Goal: Find specific page/section: Find specific page/section

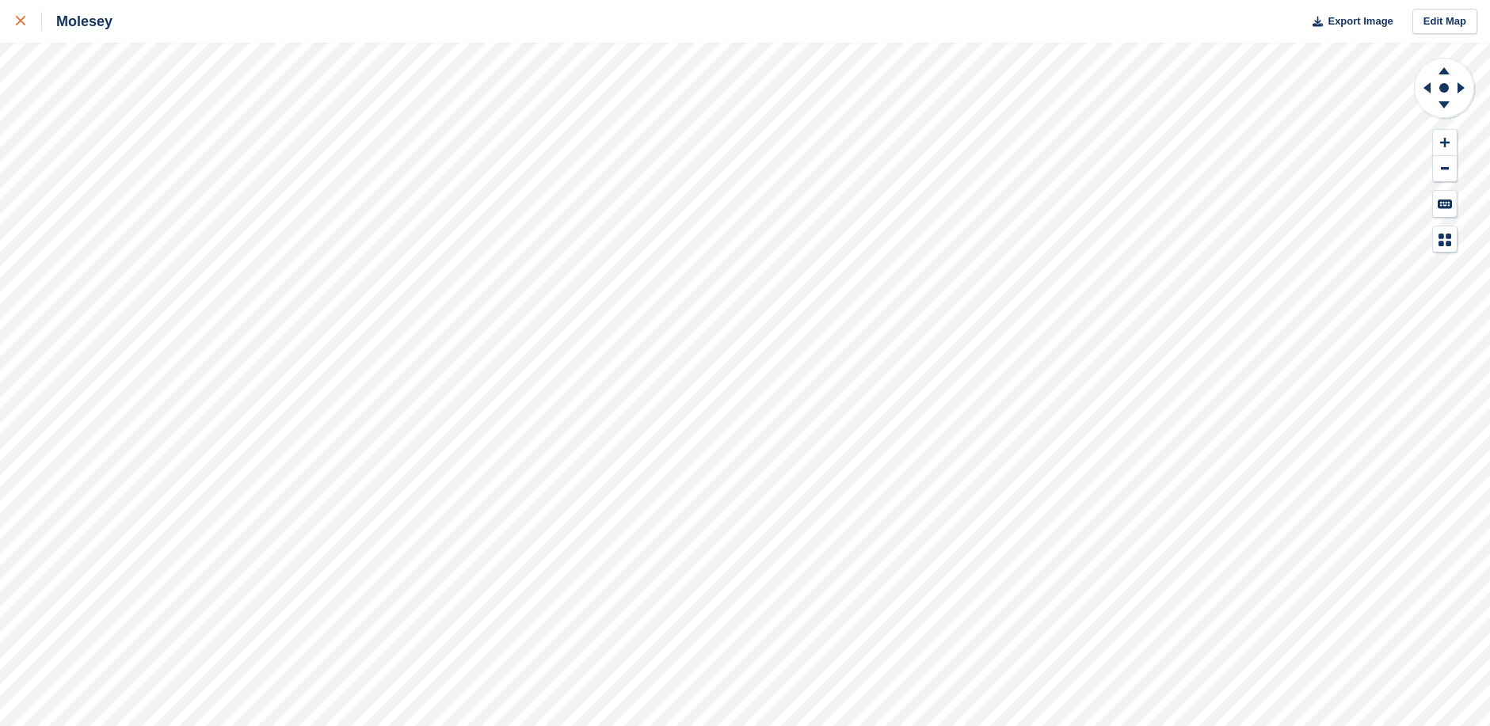
click at [20, 13] on div at bounding box center [29, 21] width 26 height 19
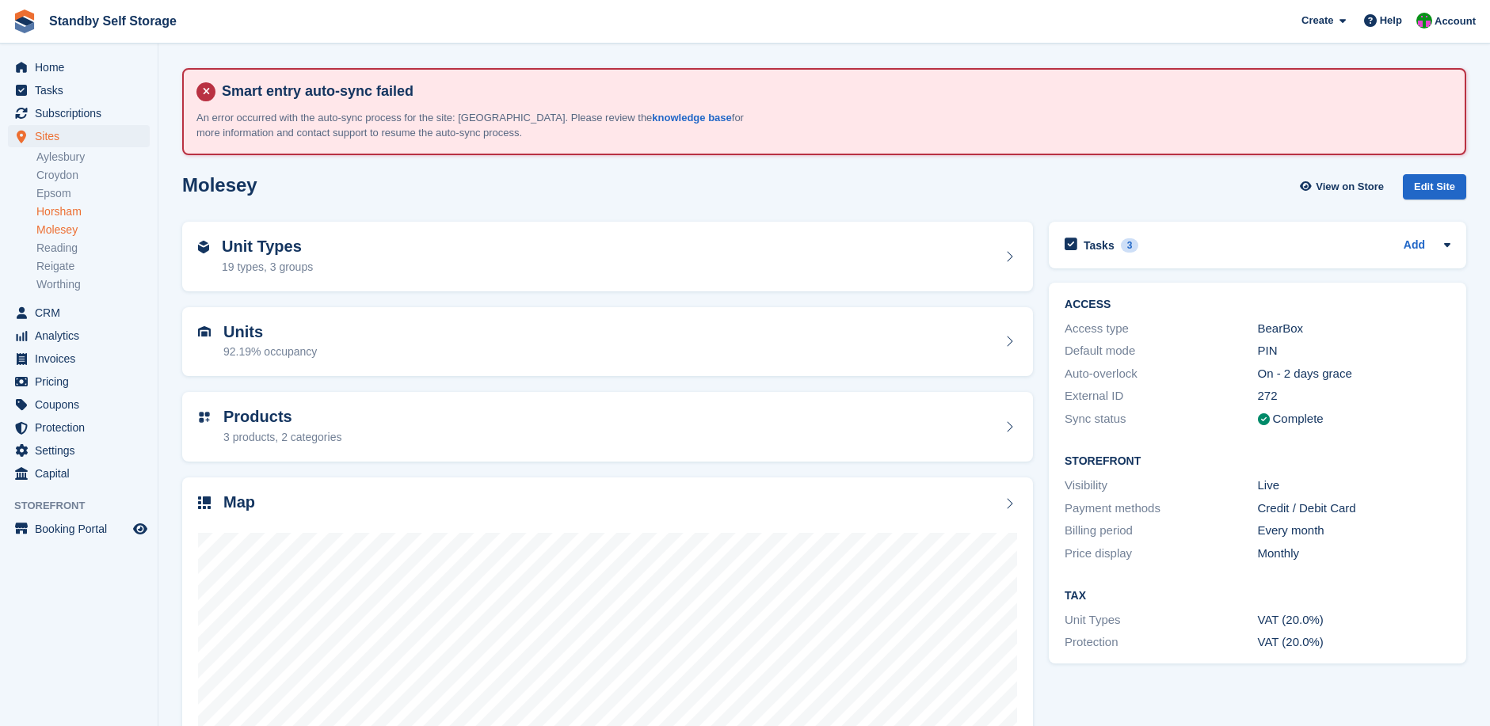
click at [63, 208] on link "Horsham" at bounding box center [92, 211] width 113 height 15
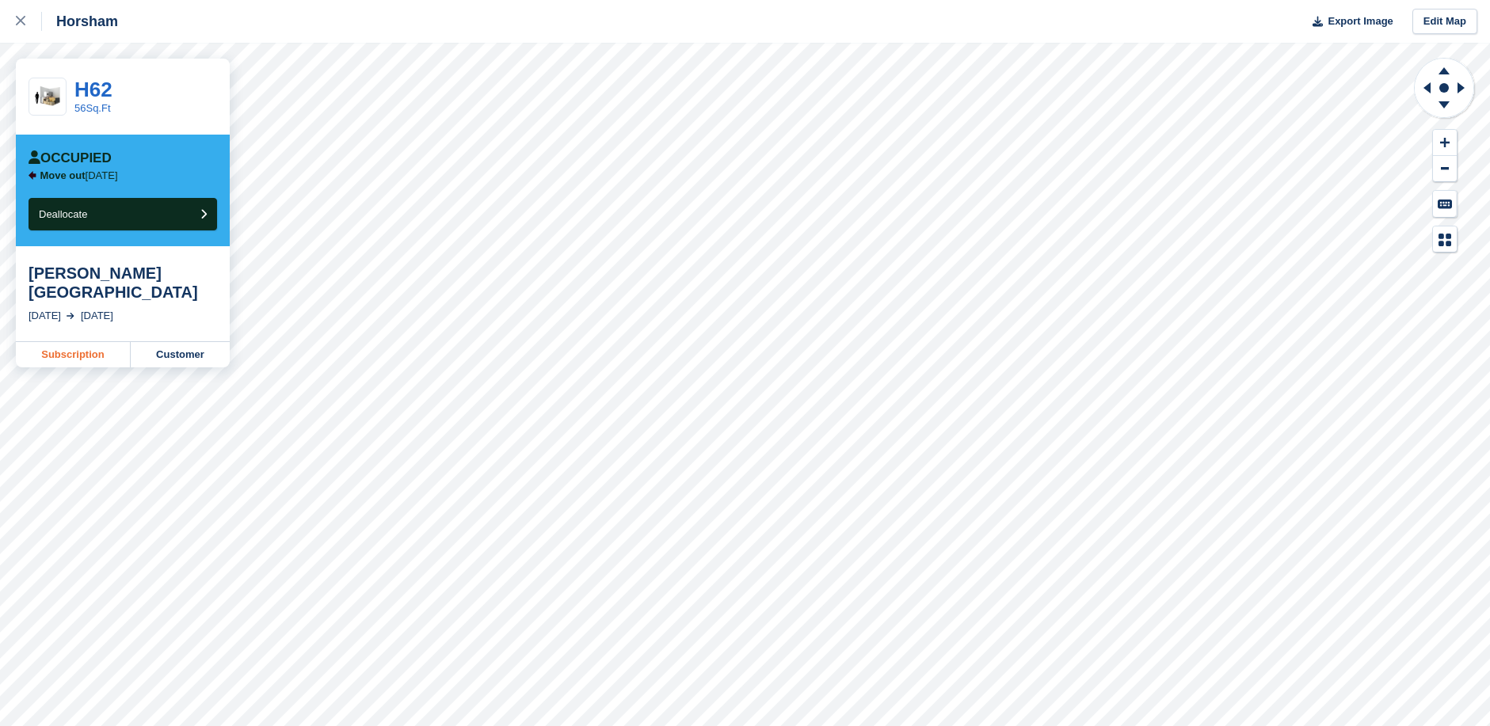
click at [63, 342] on link "Subscription" at bounding box center [73, 354] width 115 height 25
